Goal: Task Accomplishment & Management: Manage account settings

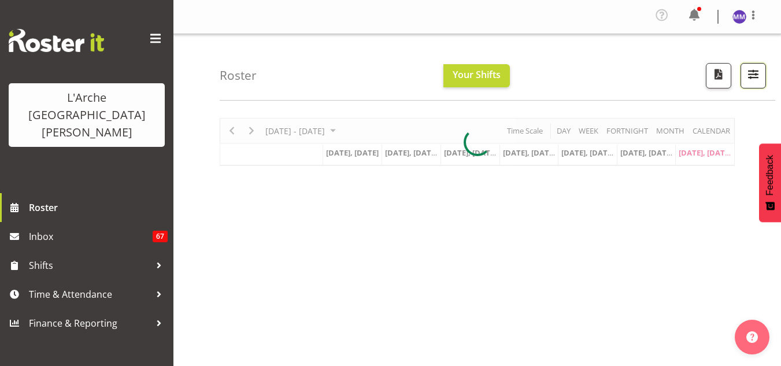
click at [747, 75] on span "button" at bounding box center [753, 73] width 15 height 15
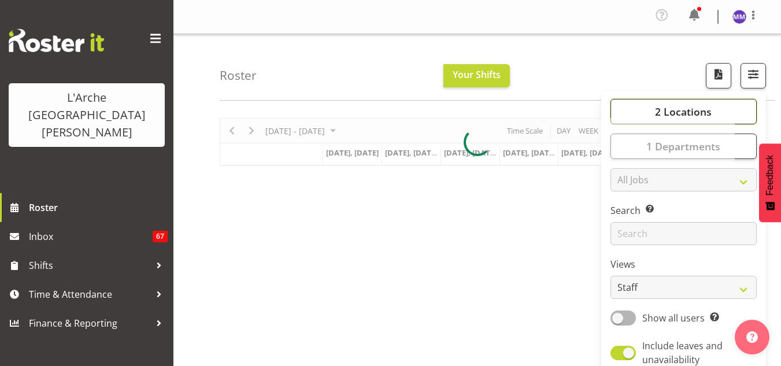
click at [708, 108] on span "2 Locations" at bounding box center [683, 112] width 57 height 14
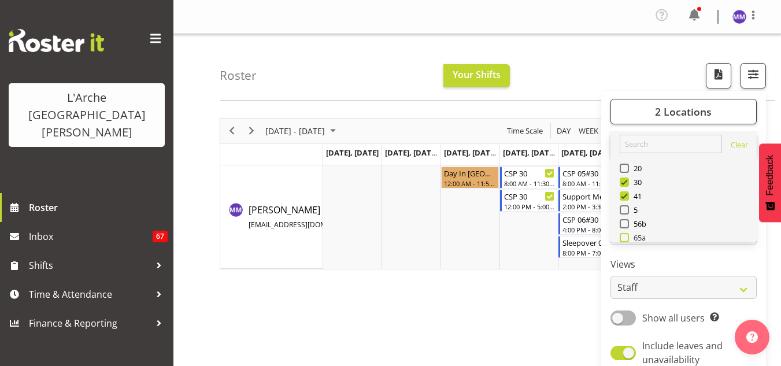
click at [634, 234] on span "65a" at bounding box center [637, 237] width 17 height 9
click at [627, 234] on input "65a" at bounding box center [624, 238] width 8 height 8
checkbox input "true"
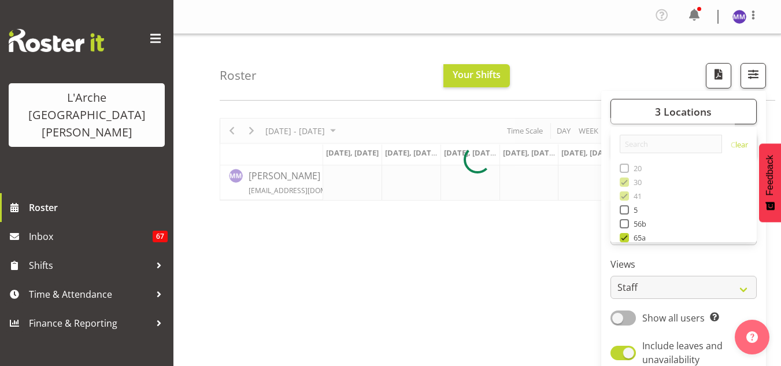
click at [497, 258] on div "[DATE] - [DATE] [DATE] Day Week Fortnight Month calendar Month Agenda Time Scal…" at bounding box center [500, 340] width 561 height 463
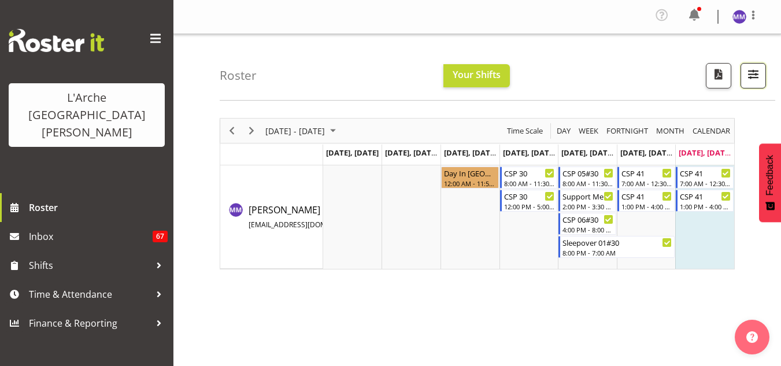
click at [748, 72] on span "button" at bounding box center [753, 73] width 15 height 15
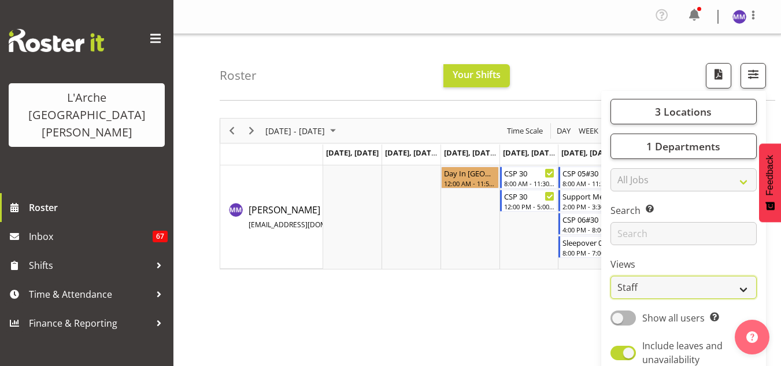
click at [647, 293] on select "Staff Role Shift - Horizontal Shift - Vertical Staff - Location" at bounding box center [684, 287] width 146 height 23
click at [611, 276] on select "Staff Role Shift - Horizontal Shift - Vertical Staff - Location" at bounding box center [684, 287] width 146 height 23
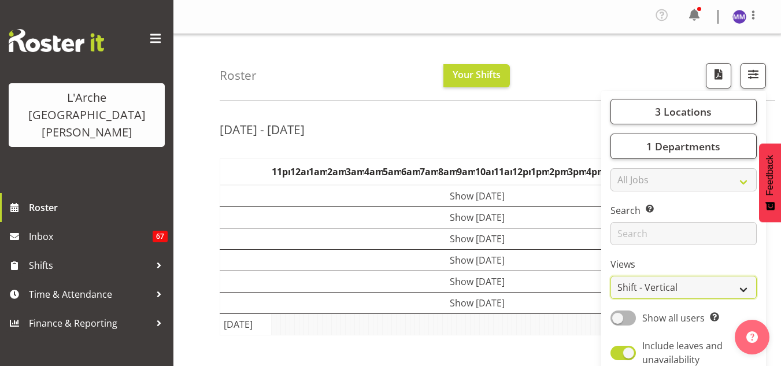
click at [637, 293] on select "Staff Role Shift - Horizontal Shift - Vertical Staff - Location" at bounding box center [684, 287] width 146 height 23
select select "shiftH"
click at [611, 276] on select "Staff Role Shift - Horizontal Shift - Vertical Staff - Location" at bounding box center [684, 287] width 146 height 23
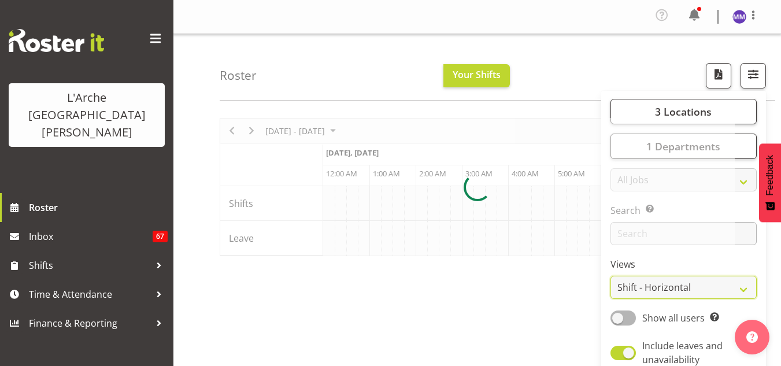
scroll to position [0, 6660]
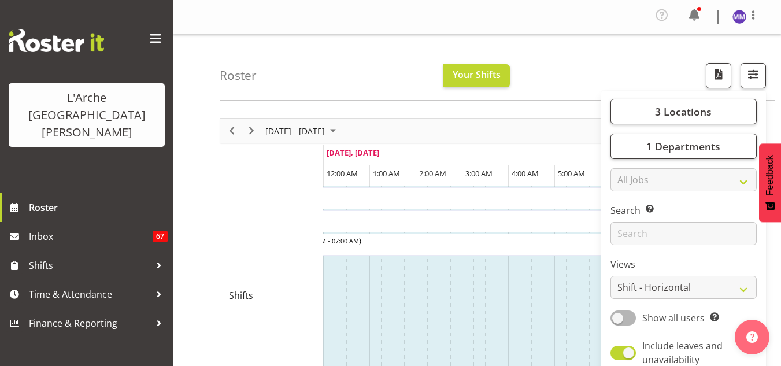
click at [590, 58] on div "Roster Your Shifts 3 Locations Clear 20 30 41 5 56b 65a 73 Art and Music [GEOGR…" at bounding box center [498, 67] width 556 height 66
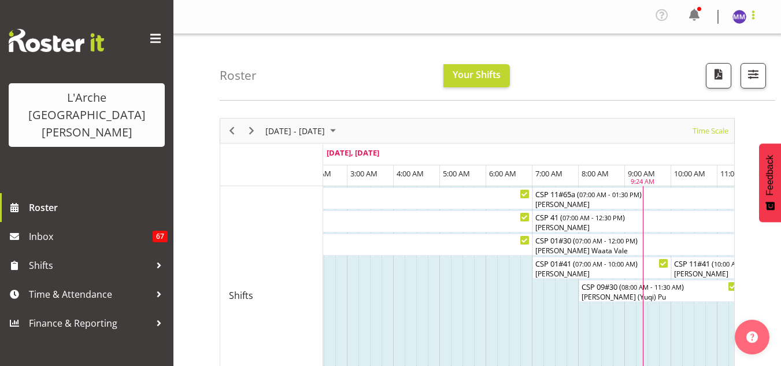
click at [754, 15] on span at bounding box center [753, 15] width 14 height 14
click at [712, 66] on link "Log Out" at bounding box center [704, 63] width 111 height 21
